Goal: Navigation & Orientation: Find specific page/section

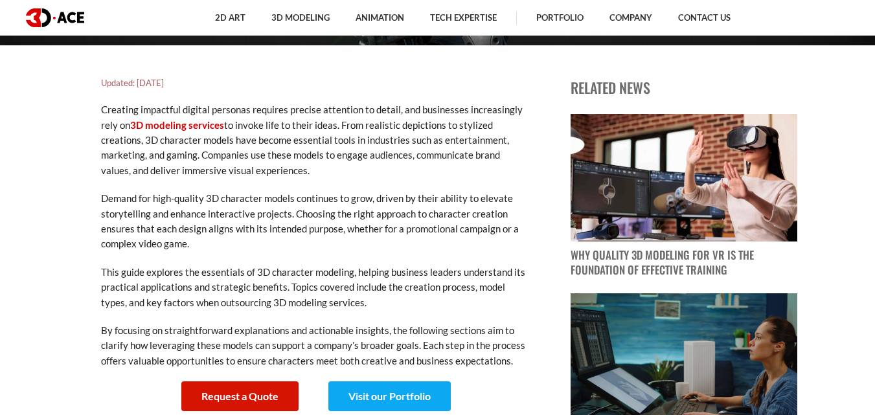
scroll to position [130, 0]
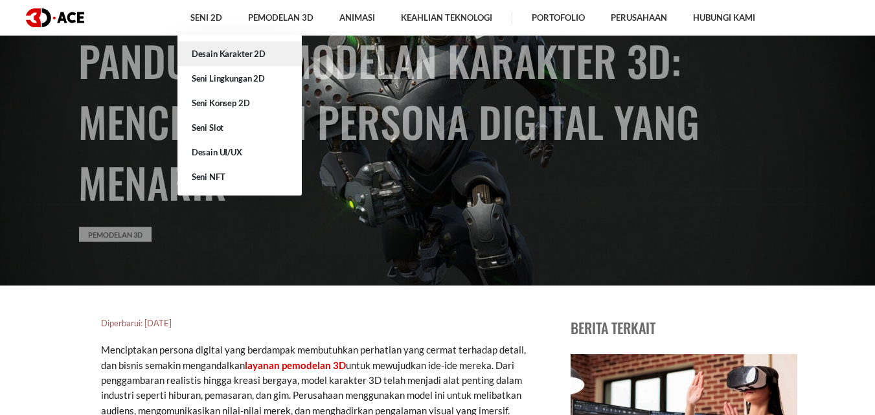
click at [209, 60] on link "Desain Karakter 2D" at bounding box center [239, 53] width 124 height 25
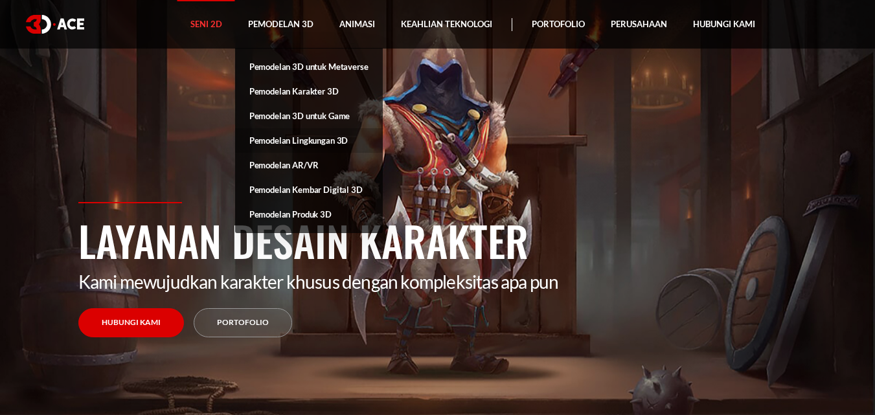
click at [315, 143] on font "Pemodelan Lingkungan 3D" at bounding box center [298, 140] width 99 height 10
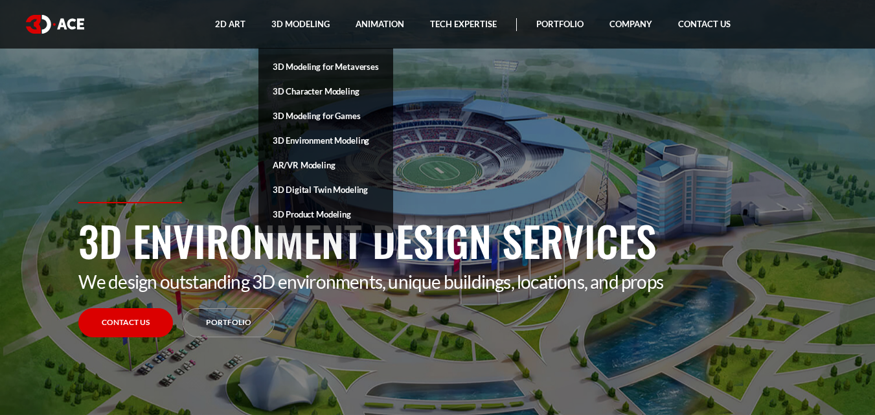
click at [313, 71] on link "3D Modeling for Metaverses" at bounding box center [325, 66] width 135 height 25
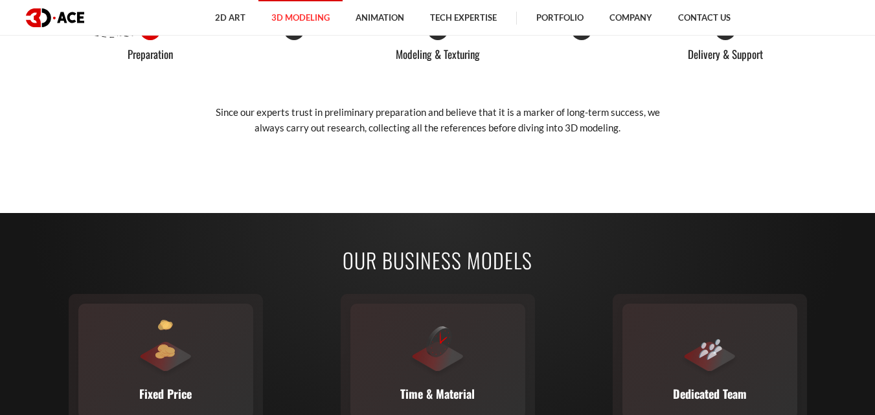
scroll to position [1175, 0]
